Goal: Navigation & Orientation: Find specific page/section

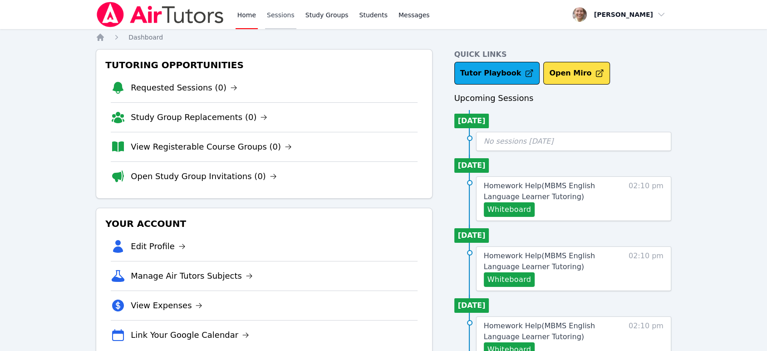
click at [279, 17] on link "Sessions" at bounding box center [280, 14] width 31 height 29
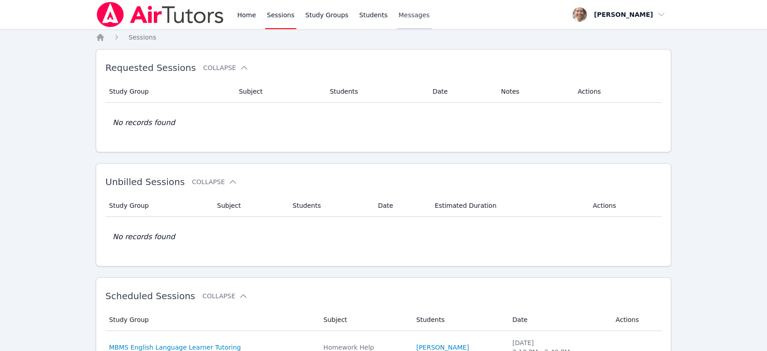
click at [402, 12] on span "Messages" at bounding box center [414, 14] width 31 height 9
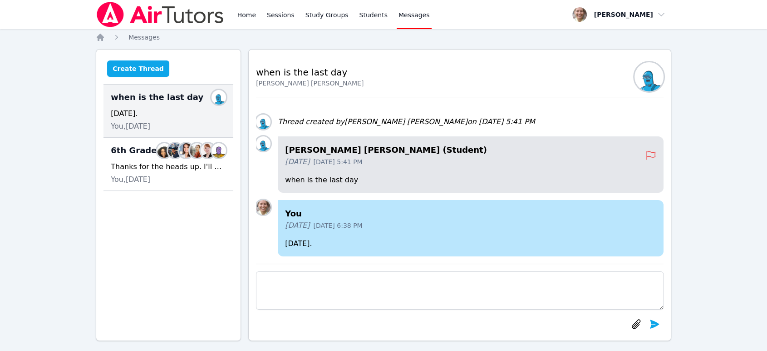
click at [143, 68] on button "Create Thread" at bounding box center [138, 68] width 62 height 16
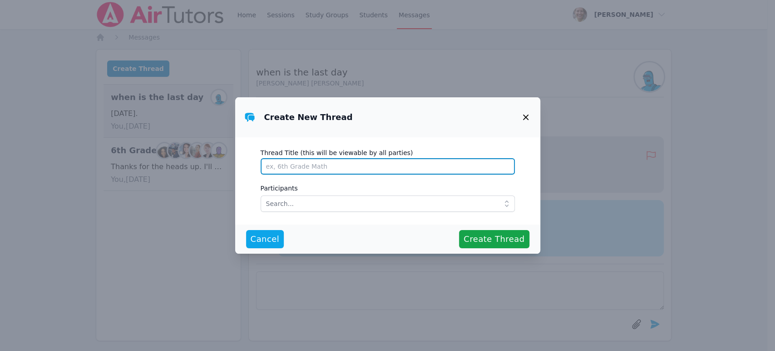
click at [384, 163] on input "Thread Title (this will be viewable by all parties)" at bounding box center [388, 166] width 254 height 16
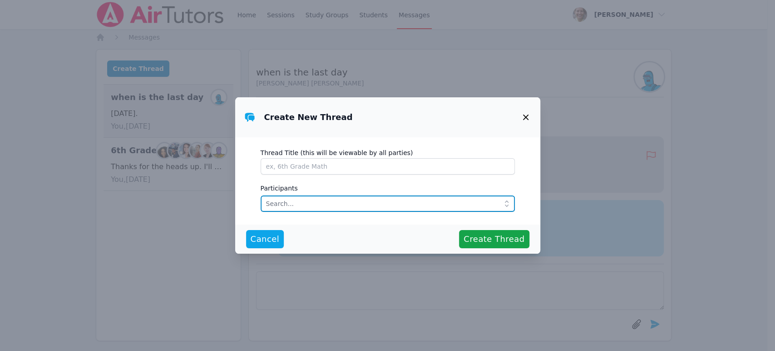
click at [381, 203] on input "text" at bounding box center [388, 203] width 254 height 16
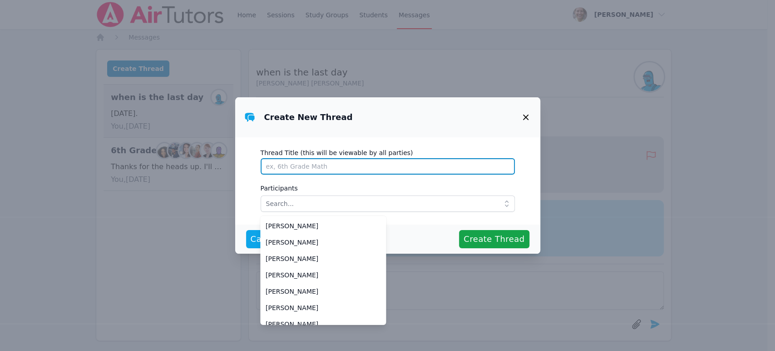
click at [327, 170] on input "Thread Title (this will be viewable by all parties)" at bounding box center [388, 166] width 254 height 16
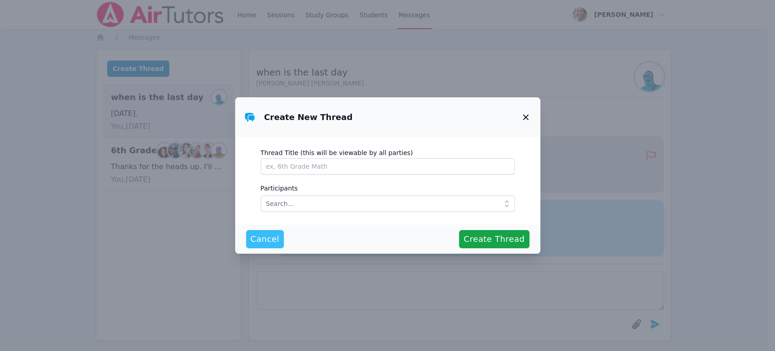
click at [267, 243] on span "Cancel" at bounding box center [265, 238] width 29 height 13
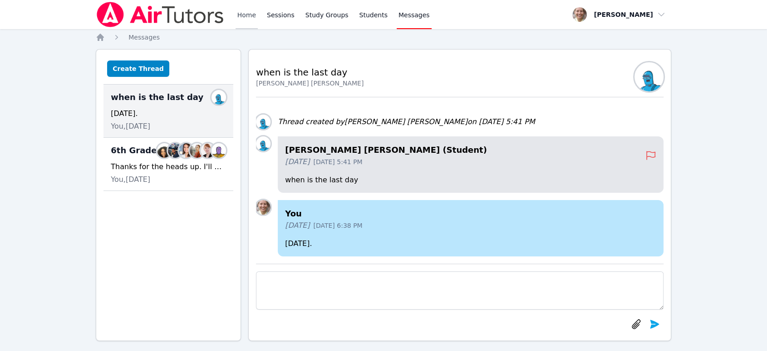
click at [246, 16] on link "Home" at bounding box center [247, 14] width 22 height 29
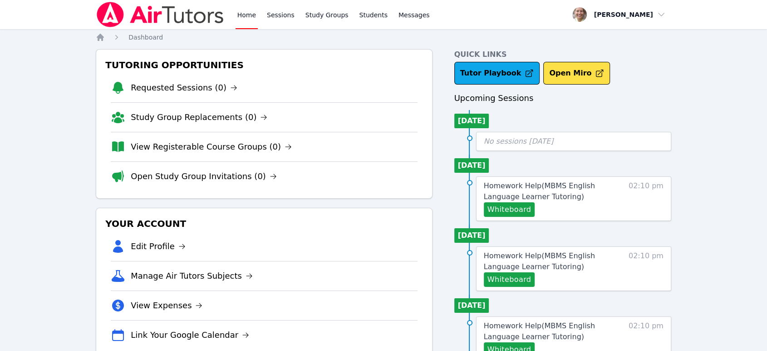
click at [258, 14] on div "Home Sessions Study Groups Students Messages" at bounding box center [334, 14] width 196 height 29
click at [267, 15] on link "Sessions" at bounding box center [280, 14] width 31 height 29
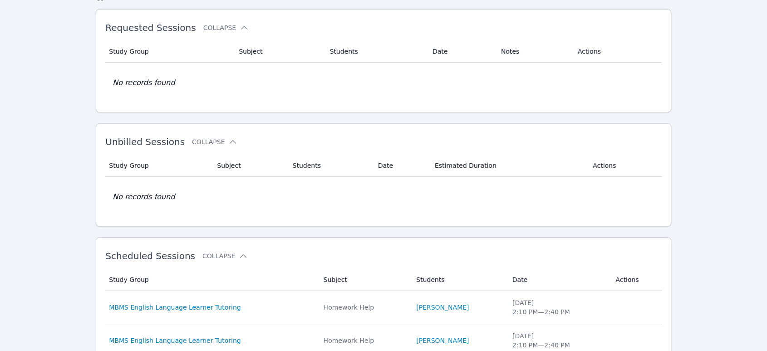
scroll to position [151, 0]
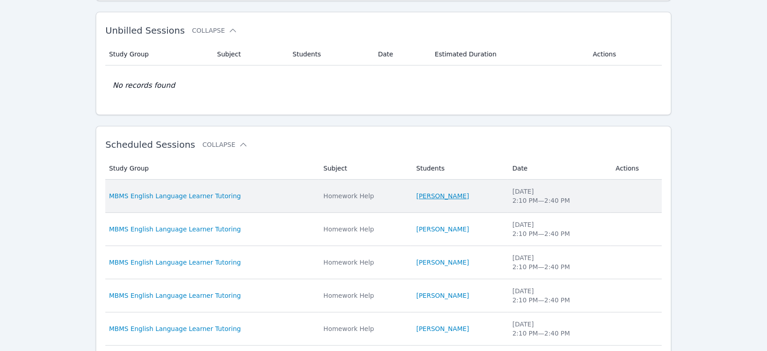
click at [432, 192] on link "[PERSON_NAME]" at bounding box center [442, 195] width 53 height 9
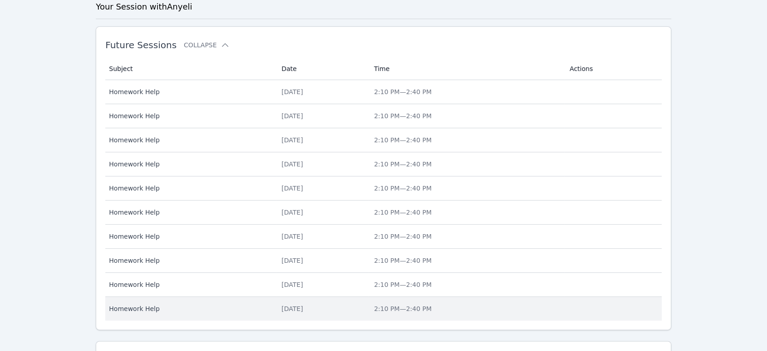
scroll to position [157, 0]
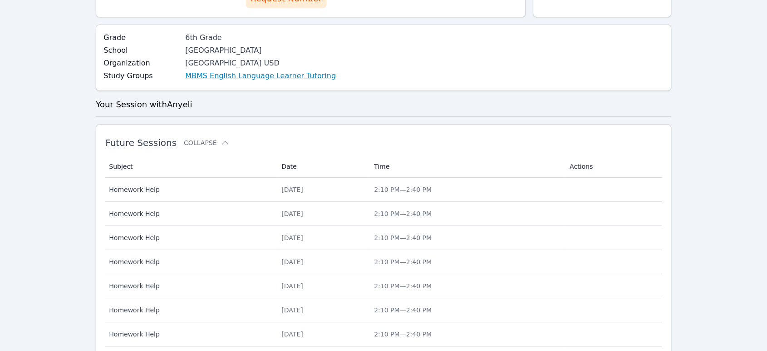
click at [286, 77] on link "MBMS English Language Learner Tutoring" at bounding box center [260, 75] width 151 height 11
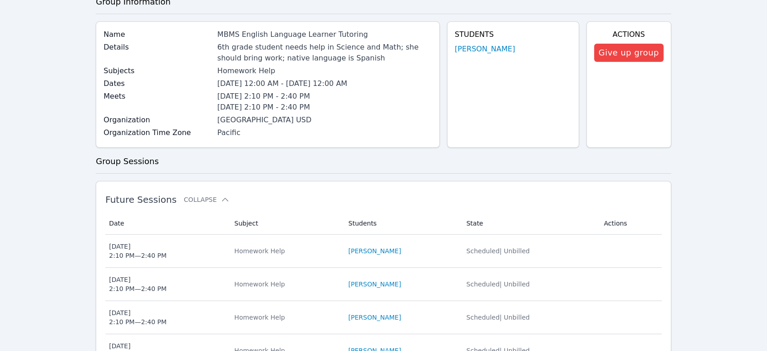
scroll to position [101, 0]
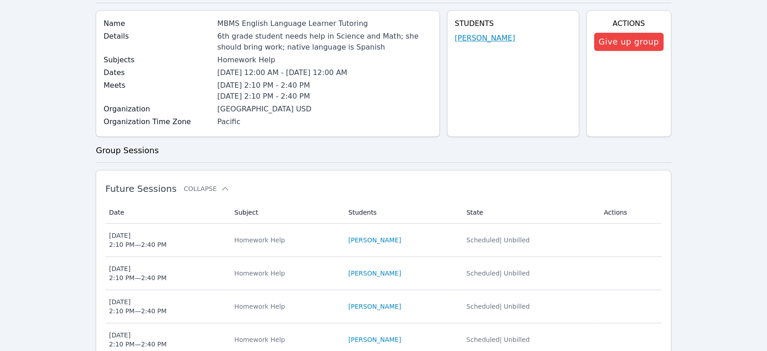
click at [500, 40] on link "[PERSON_NAME]" at bounding box center [485, 38] width 60 height 11
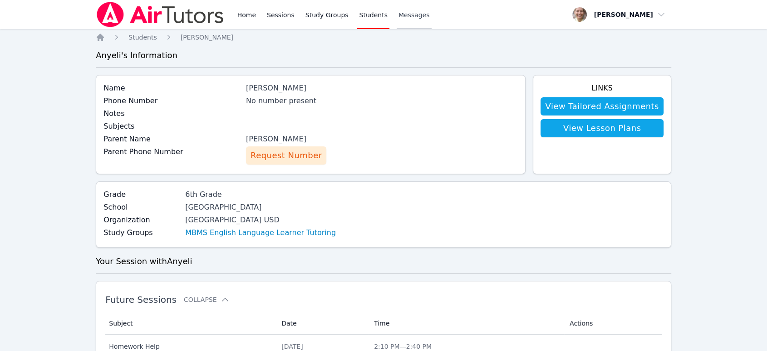
click at [407, 17] on span "Messages" at bounding box center [414, 14] width 31 height 9
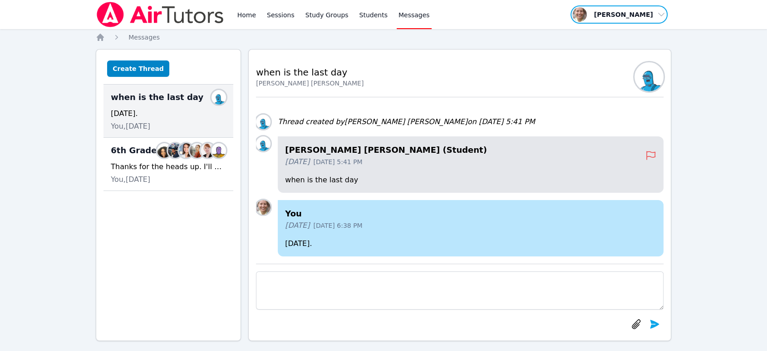
click at [623, 15] on span "button" at bounding box center [619, 15] width 99 height 20
click at [622, 34] on link "Profile" at bounding box center [622, 35] width 87 height 16
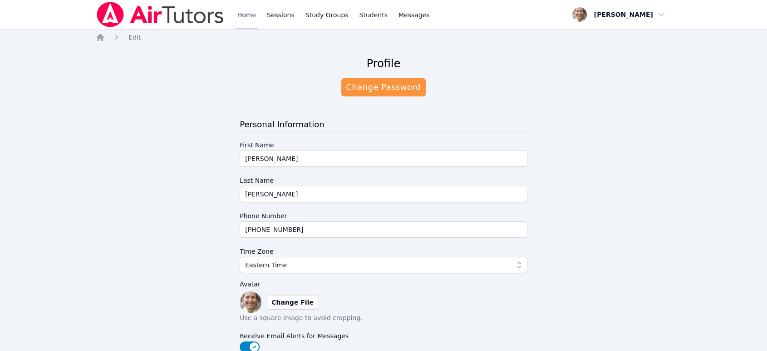
click at [237, 13] on link "Home" at bounding box center [247, 14] width 22 height 29
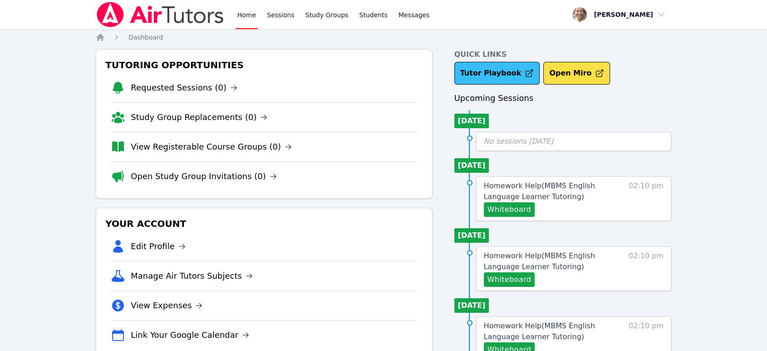
click at [490, 76] on link "Tutor Playbook" at bounding box center [498, 73] width 86 height 23
click at [508, 74] on link "Tutor Playbook" at bounding box center [498, 73] width 86 height 23
click at [525, 75] on icon at bounding box center [529, 73] width 9 height 9
